Goal: Obtain resource: Download file/media

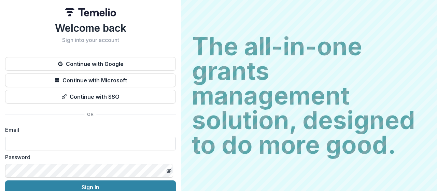
click at [81, 142] on input at bounding box center [90, 143] width 171 height 14
type input "**********"
click at [5, 180] on button "Sign In" at bounding box center [90, 187] width 171 height 14
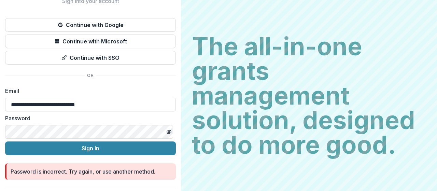
scroll to position [39, 0]
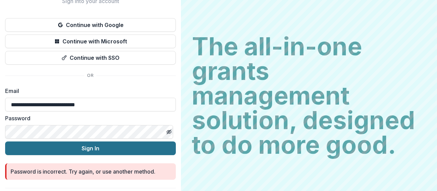
click at [5, 141] on button "Sign In" at bounding box center [90, 148] width 171 height 14
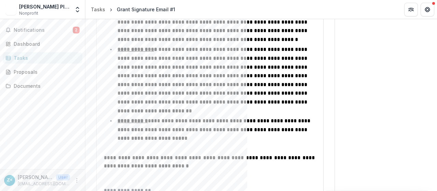
scroll to position [2097, 0]
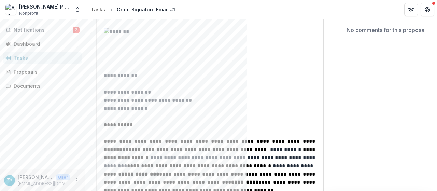
scroll to position [0, 0]
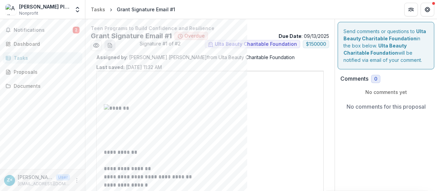
click at [110, 45] on icon "download-word-button" at bounding box center [109, 45] width 5 height 5
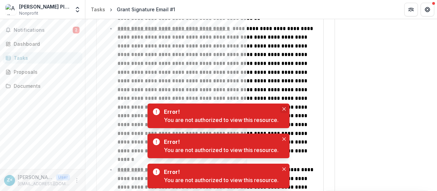
scroll to position [1354, 0]
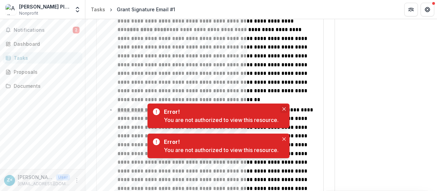
click at [285, 108] on icon "Close" at bounding box center [283, 108] width 3 height 3
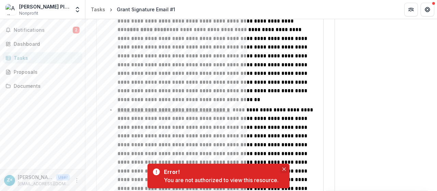
click at [284, 170] on icon "Close" at bounding box center [283, 168] width 3 height 3
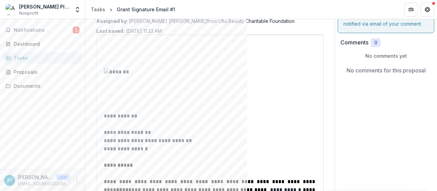
scroll to position [0, 0]
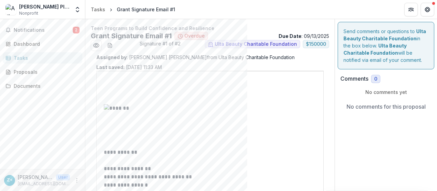
click at [94, 45] on icon "Preview b59108e8-6097-4154-9fbc-b6041ae86386.pdf" at bounding box center [96, 45] width 5 height 4
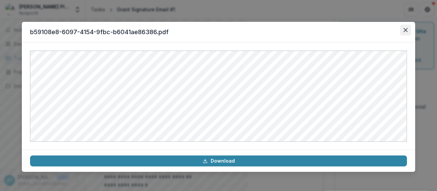
click at [405, 33] on button "Close" at bounding box center [405, 30] width 11 height 11
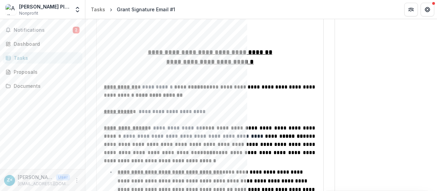
scroll to position [346, 0]
